Goal: Information Seeking & Learning: Check status

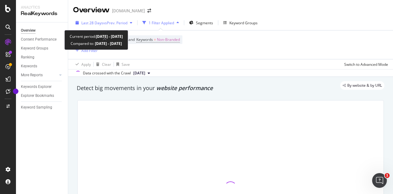
click at [110, 22] on span "vs Prev. Period" at bounding box center [115, 22] width 24 height 5
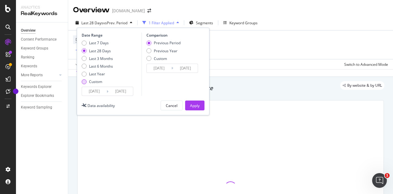
click at [93, 83] on div "Custom" at bounding box center [95, 81] width 13 height 5
click at [97, 90] on input "[DATE]" at bounding box center [94, 91] width 25 height 9
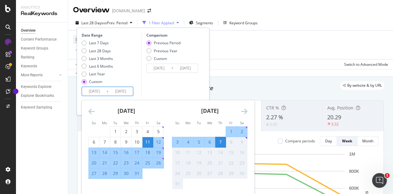
click at [243, 131] on div "2" at bounding box center [242, 131] width 10 height 6
type input "[DATE]"
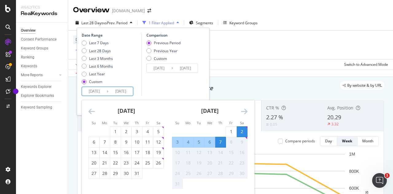
click at [234, 140] on div "8" at bounding box center [231, 142] width 10 height 6
click at [243, 131] on div "2" at bounding box center [242, 131] width 10 height 6
type input "[DATE]"
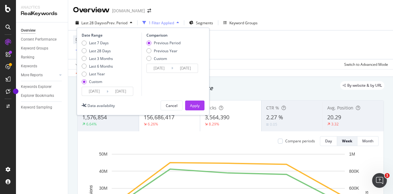
click at [299, 34] on div "Device = All and Country = All and Keywords = Non-Branded Add Filter" at bounding box center [230, 44] width 315 height 29
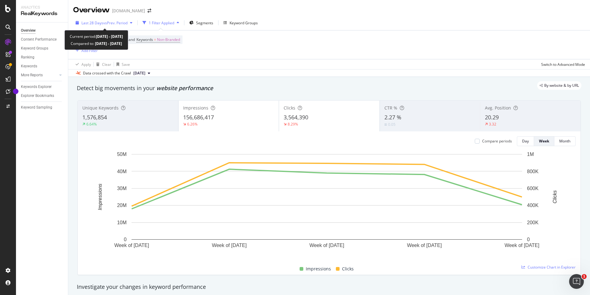
click at [100, 25] on span "Last 28 Days" at bounding box center [92, 22] width 22 height 5
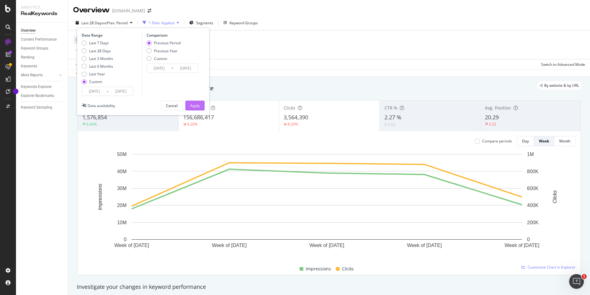
click at [198, 103] on div "Apply" at bounding box center [195, 105] width 10 height 5
click at [97, 90] on div "By website & by URL" at bounding box center [326, 85] width 511 height 9
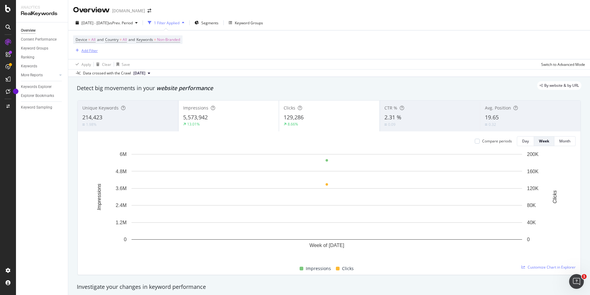
click at [91, 52] on div "Add Filter" at bounding box center [89, 50] width 16 height 5
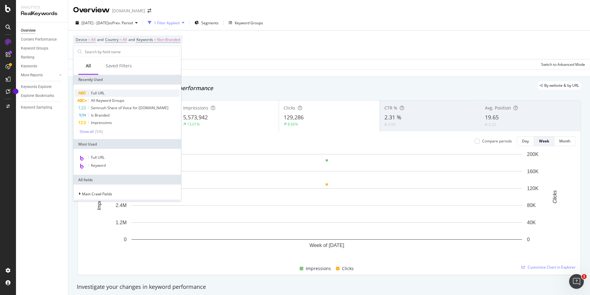
click at [95, 91] on span "Full URL" at bounding box center [98, 92] width 14 height 5
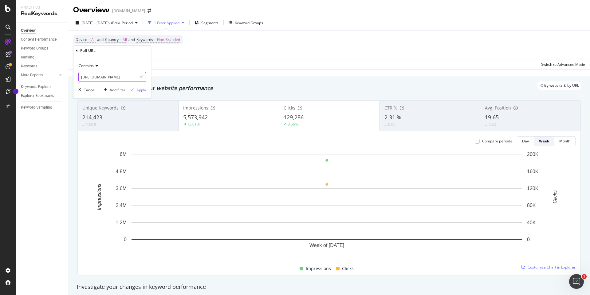
click at [112, 76] on input "[URL][DOMAIN_NAME]" at bounding box center [108, 77] width 58 height 10
type input "/store/"
drag, startPoint x: 140, startPoint y: 91, endPoint x: 157, endPoint y: 80, distance: 20.7
click at [140, 91] on div "Apply" at bounding box center [141, 89] width 10 height 5
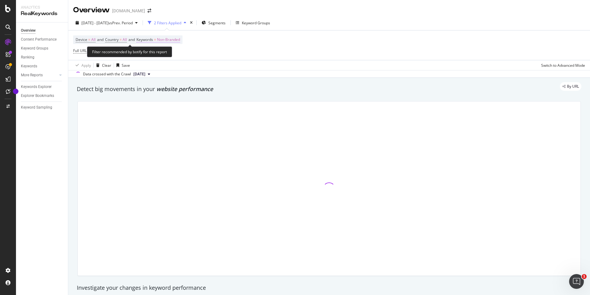
click at [175, 41] on span "Non-Branded" at bounding box center [168, 39] width 23 height 9
click at [168, 53] on span "Non-Branded" at bounding box center [158, 53] width 26 height 5
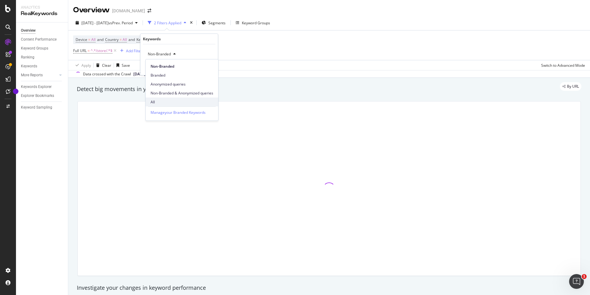
click at [156, 98] on div "All" at bounding box center [182, 101] width 73 height 9
click at [204, 68] on div "Apply" at bounding box center [208, 67] width 10 height 5
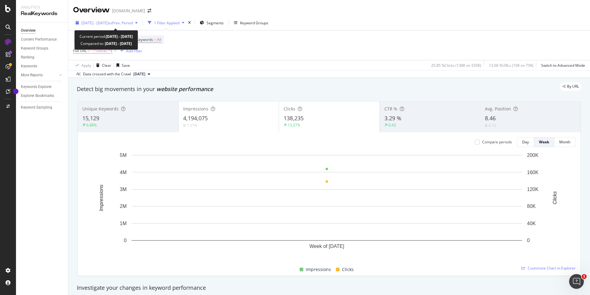
click at [108, 21] on span "[DATE] - [DATE]" at bounding box center [94, 22] width 27 height 5
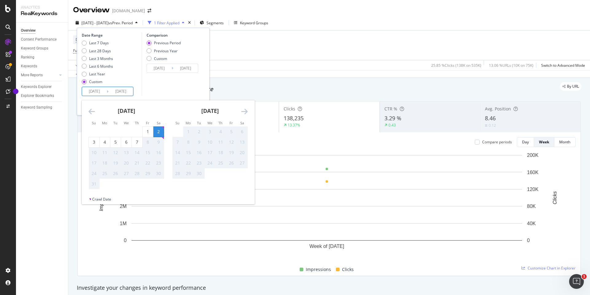
click at [99, 93] on input "[DATE]" at bounding box center [94, 91] width 25 height 9
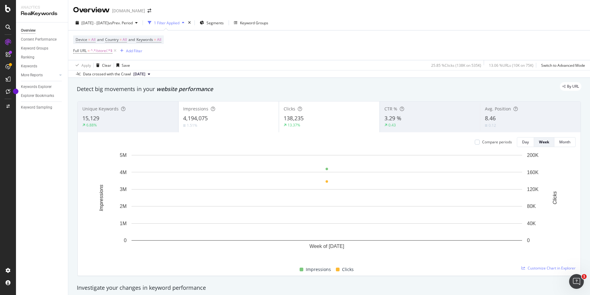
click at [247, 53] on div "Device = All and Country = All and Keywords = All Full URL = ^.*/store/.*$ Add …" at bounding box center [329, 45] width 512 height 30
